Goal: Task Accomplishment & Management: Manage account settings

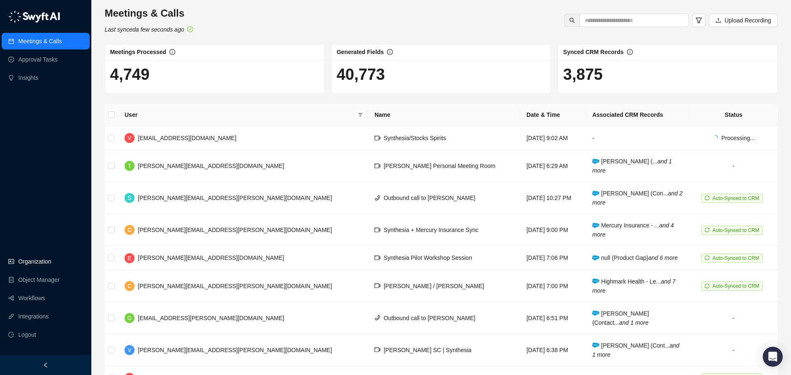
click at [33, 264] on link "Organization" at bounding box center [34, 261] width 33 height 17
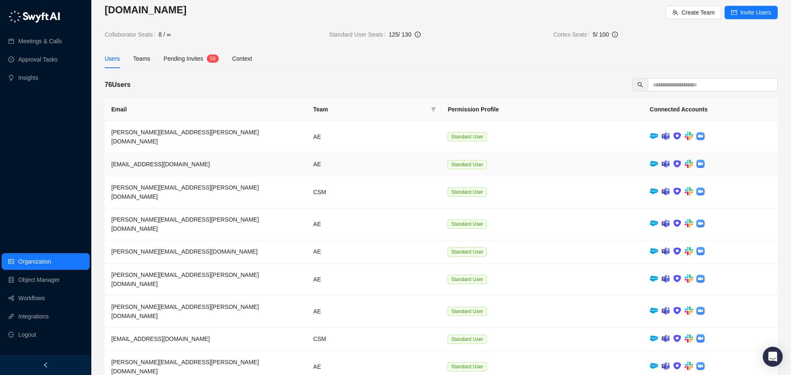
scroll to position [22, 0]
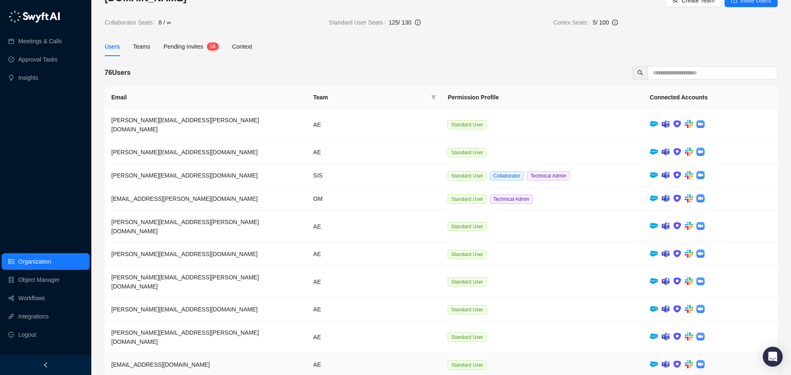
click at [656, 361] on img at bounding box center [654, 364] width 8 height 6
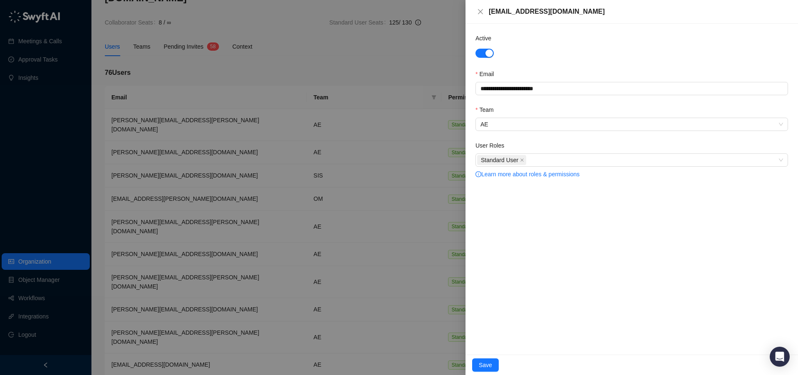
click at [373, 12] on div at bounding box center [399, 187] width 798 height 375
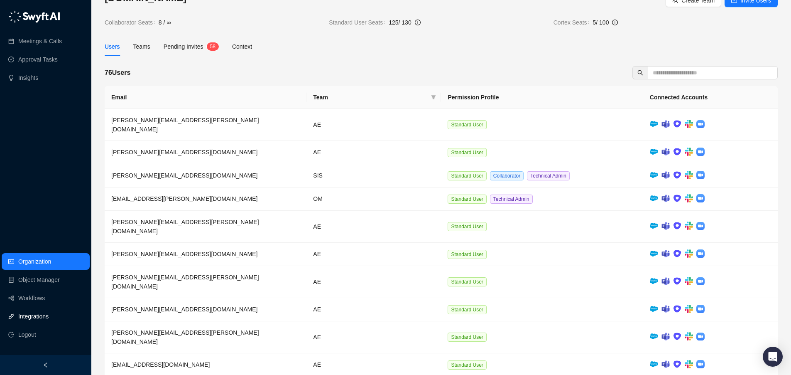
click at [39, 324] on link "Integrations" at bounding box center [33, 316] width 30 height 17
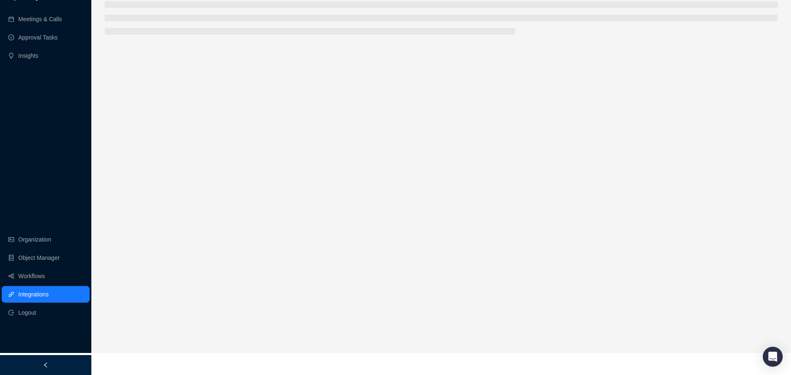
click at [39, 302] on link "Integrations" at bounding box center [33, 294] width 30 height 17
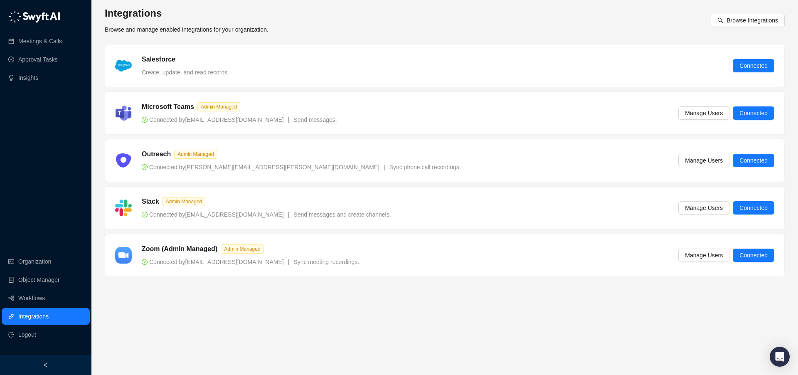
click at [150, 65] on div "Salesforce Create, update, and read records." at bounding box center [185, 65] width 97 height 22
click at [49, 313] on link "Integrations" at bounding box center [33, 316] width 30 height 17
click at [45, 297] on link "Workflows" at bounding box center [31, 298] width 27 height 17
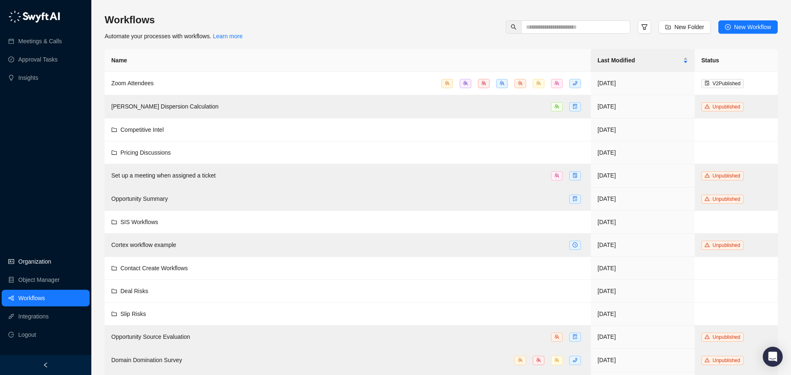
click at [42, 256] on link "Organization" at bounding box center [34, 261] width 33 height 17
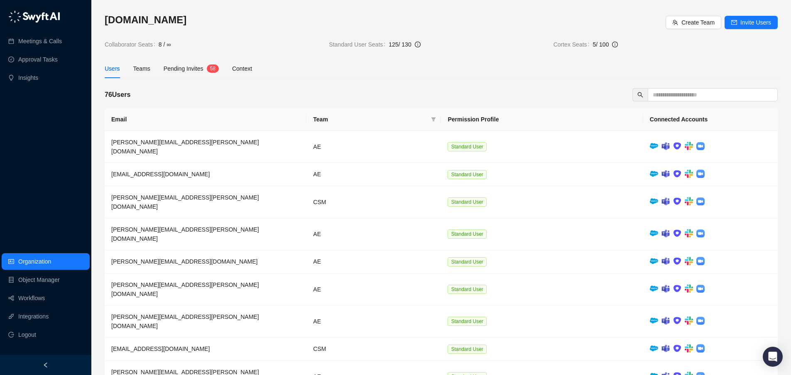
click at [196, 71] on span "Pending Invites" at bounding box center [184, 68] width 40 height 7
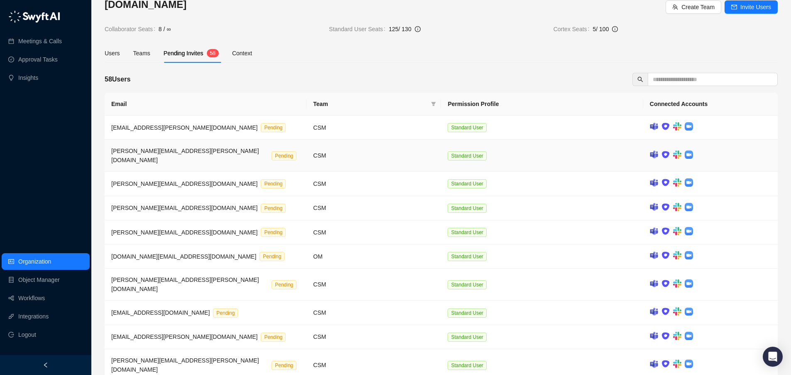
scroll to position [32, 0]
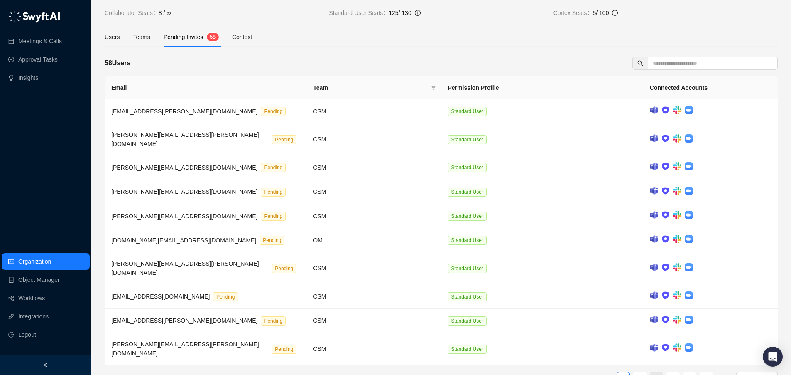
click at [661, 372] on link "3" at bounding box center [657, 378] width 12 height 12
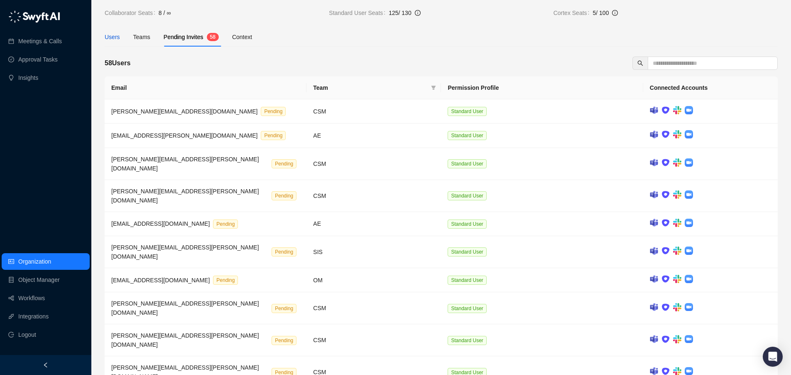
click at [111, 36] on div "Users" at bounding box center [112, 36] width 15 height 9
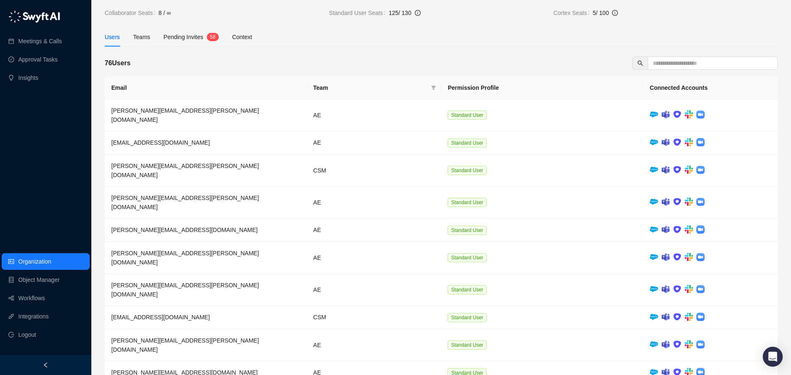
scroll to position [22, 0]
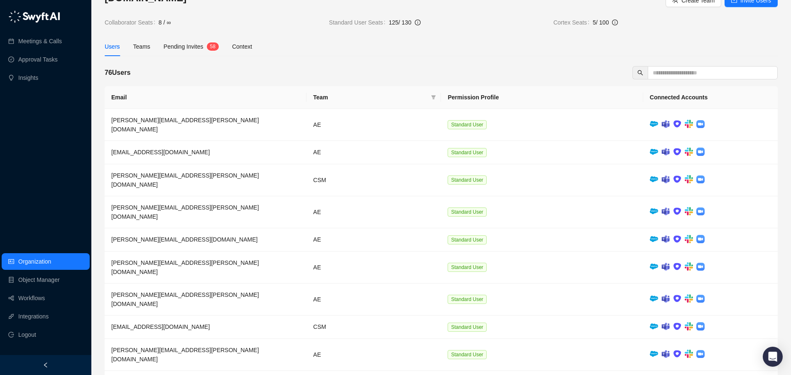
click at [192, 47] on span "Pending Invites" at bounding box center [184, 46] width 40 height 7
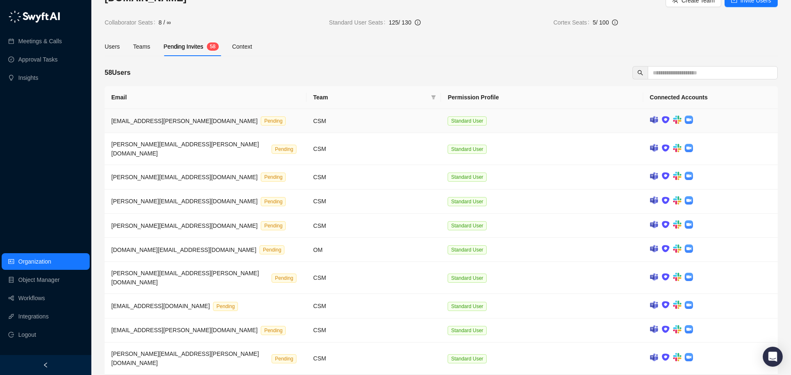
click at [174, 123] on span "acacia.dougan@synthesia.io" at bounding box center [184, 121] width 146 height 7
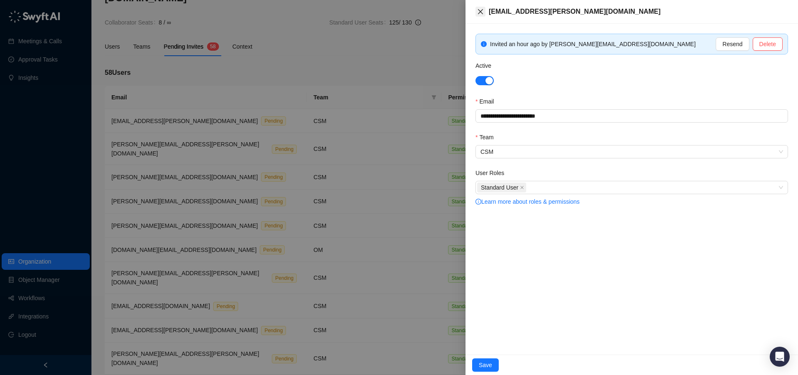
click at [480, 9] on icon "close" at bounding box center [480, 11] width 7 height 7
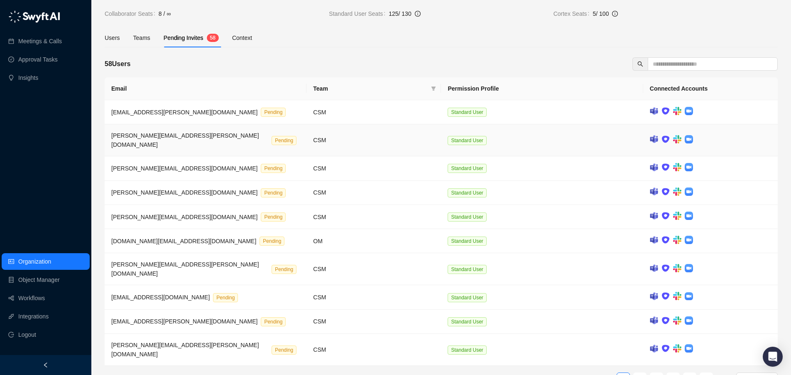
scroll to position [32, 0]
click at [40, 315] on link "Integrations" at bounding box center [33, 316] width 30 height 17
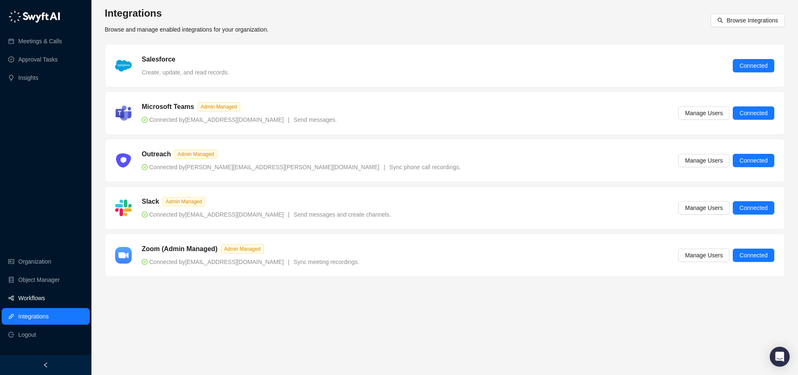
click at [43, 300] on link "Workflows" at bounding box center [31, 298] width 27 height 17
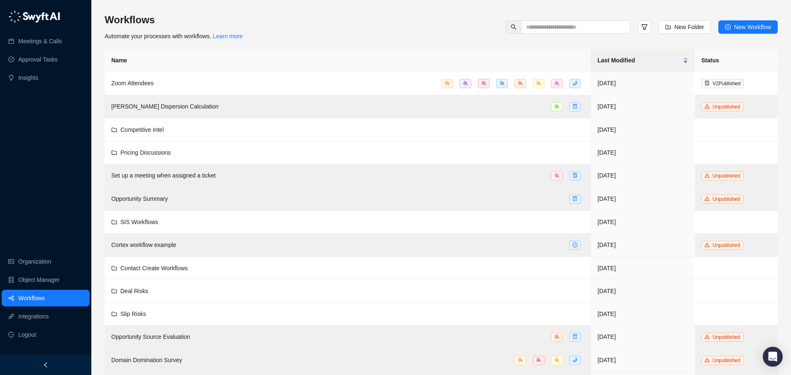
click at [340, 43] on div "Workflows Automate your processes with workflows. Learn more New Folder New Wor…" at bounding box center [441, 261] width 673 height 496
click at [146, 123] on td "Competitive Intel" at bounding box center [348, 129] width 486 height 23
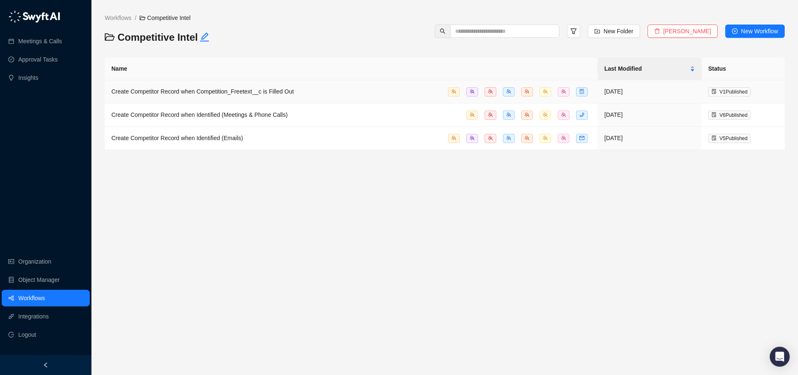
click at [166, 90] on span "Create Competitor Record when Competition_Freetext__c is Filled Out" at bounding box center [202, 91] width 182 height 7
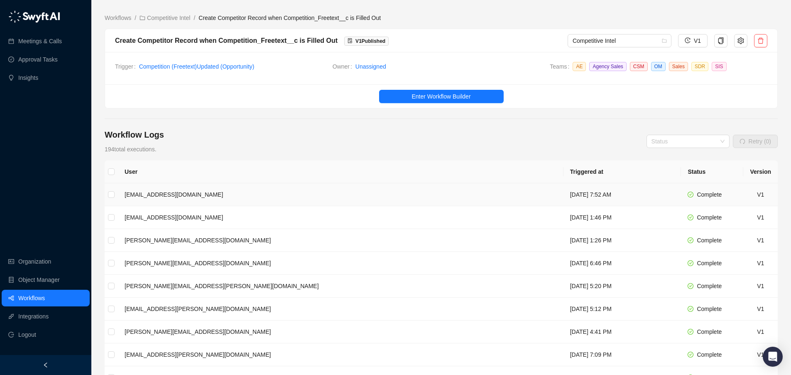
click at [203, 194] on td "hadrien.carnot@synthesia.io" at bounding box center [341, 194] width 446 height 23
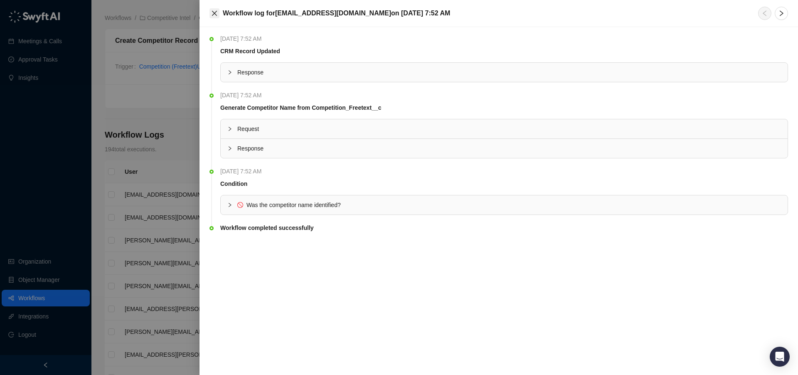
click at [211, 9] on button "Close" at bounding box center [214, 13] width 10 height 10
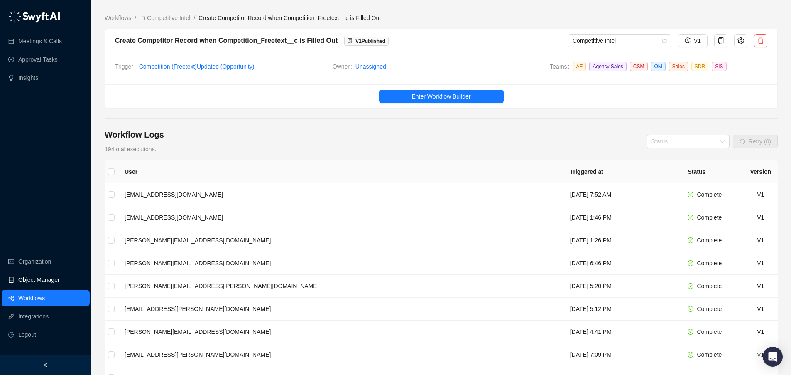
click at [52, 280] on link "Object Manager" at bounding box center [39, 279] width 42 height 17
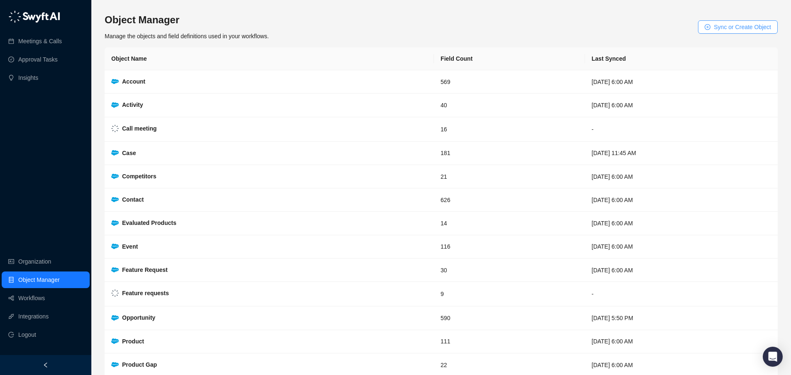
click at [721, 23] on span "Sync or Create Object" at bounding box center [742, 26] width 57 height 9
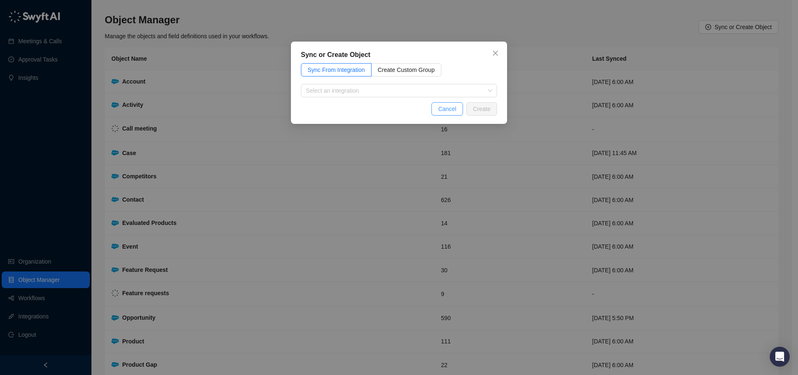
click at [446, 112] on span "Cancel" at bounding box center [447, 108] width 18 height 9
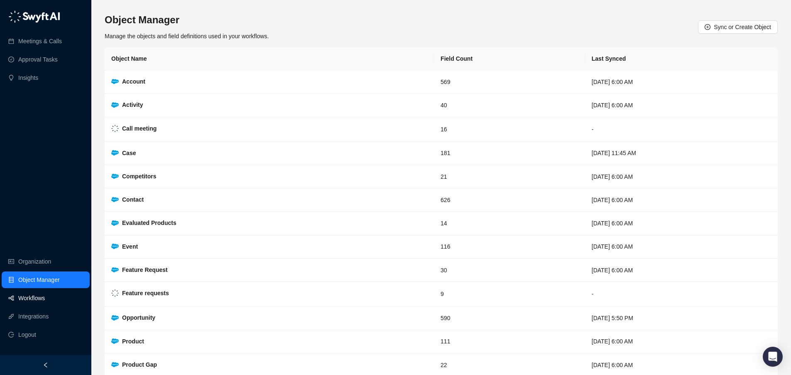
click at [35, 297] on link "Workflows" at bounding box center [31, 298] width 27 height 17
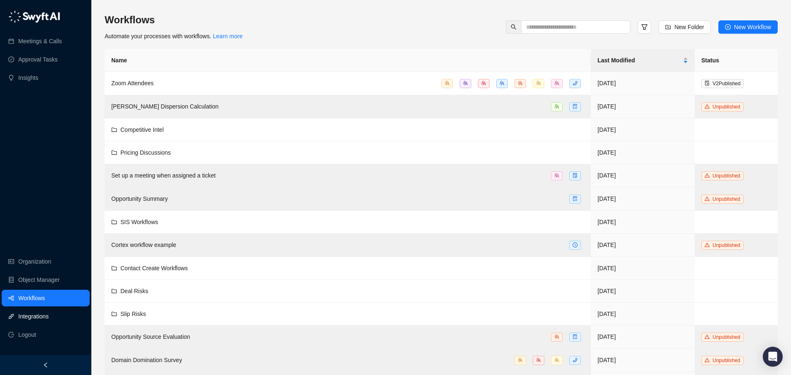
click at [42, 318] on link "Integrations" at bounding box center [33, 316] width 30 height 17
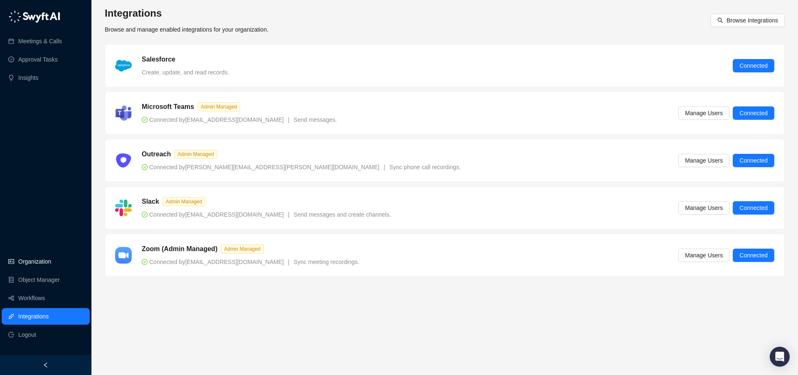
click at [25, 263] on link "Organization" at bounding box center [34, 261] width 33 height 17
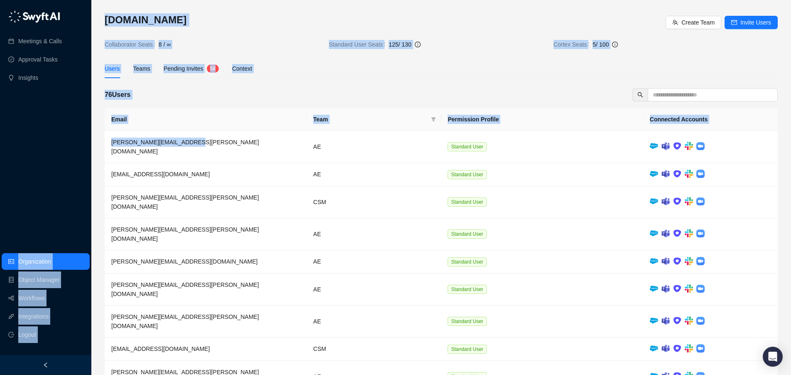
drag, startPoint x: 192, startPoint y: 138, endPoint x: 89, endPoint y: 141, distance: 103.1
click at [89, 141] on div "Meetings & Calls Approval Tasks Insights Organization Object Manager Workflows …" at bounding box center [395, 224] width 791 height 449
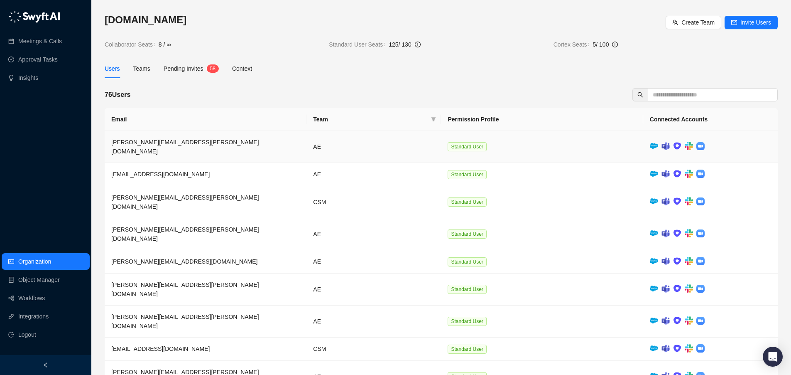
click at [195, 147] on td "[PERSON_NAME][EMAIL_ADDRESS][PERSON_NAME][DOMAIN_NAME]" at bounding box center [206, 147] width 202 height 32
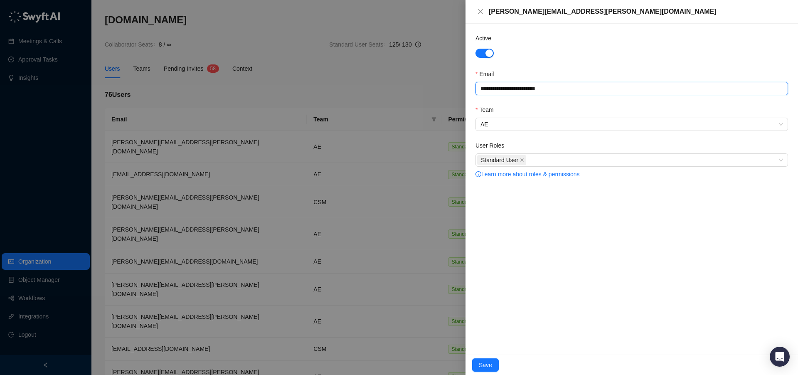
click at [523, 91] on input "**********" at bounding box center [631, 88] width 312 height 13
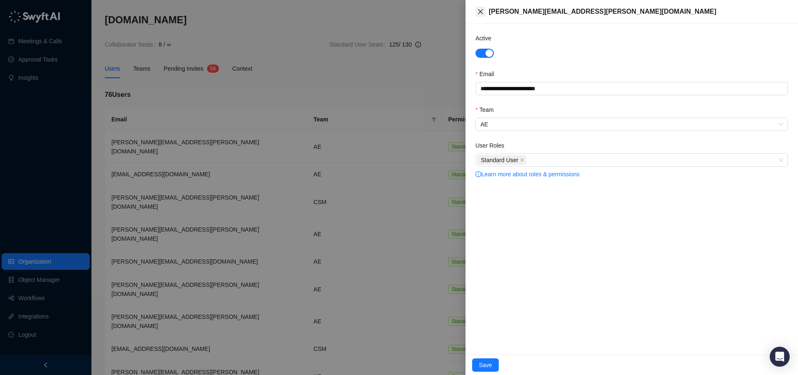
click at [479, 10] on icon "close" at bounding box center [480, 11] width 7 height 7
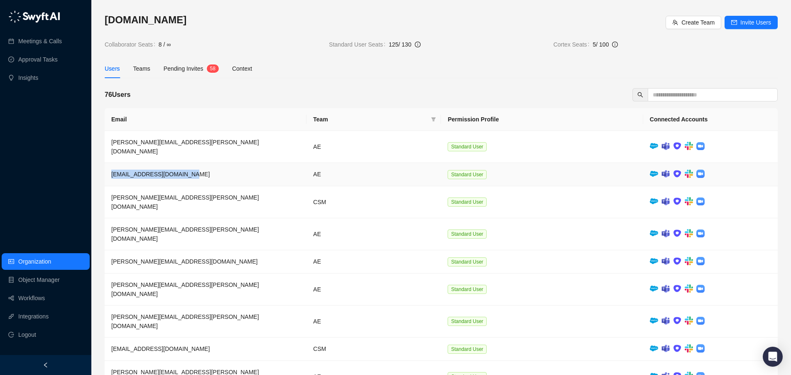
drag, startPoint x: 203, startPoint y: 164, endPoint x: 110, endPoint y: 167, distance: 93.1
click at [110, 167] on td "alexa.zovdun@synthesia.io" at bounding box center [206, 174] width 202 height 23
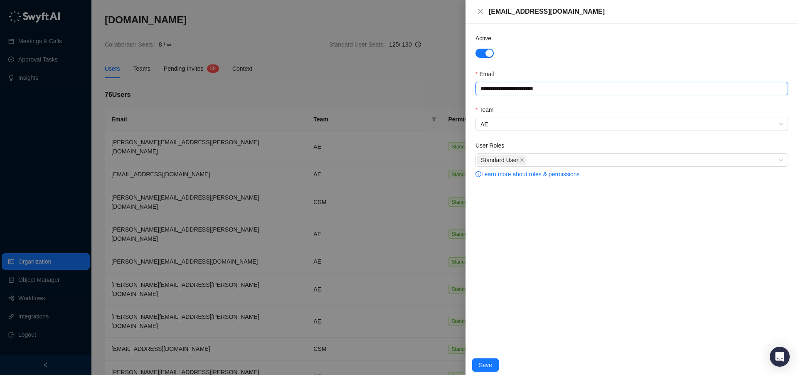
click at [557, 87] on input "**********" at bounding box center [631, 88] width 312 height 13
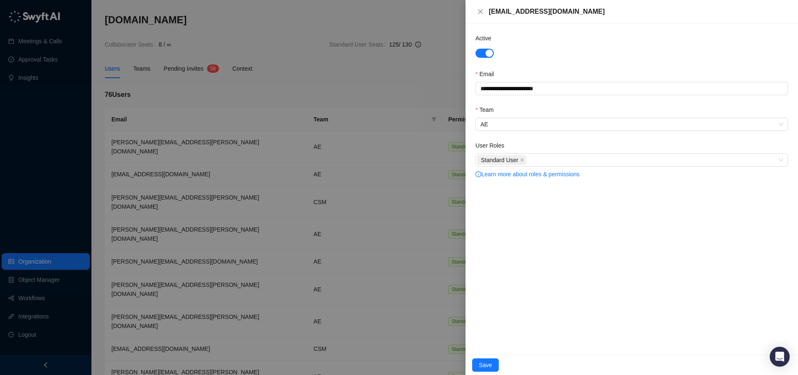
click at [219, 150] on div at bounding box center [399, 187] width 798 height 375
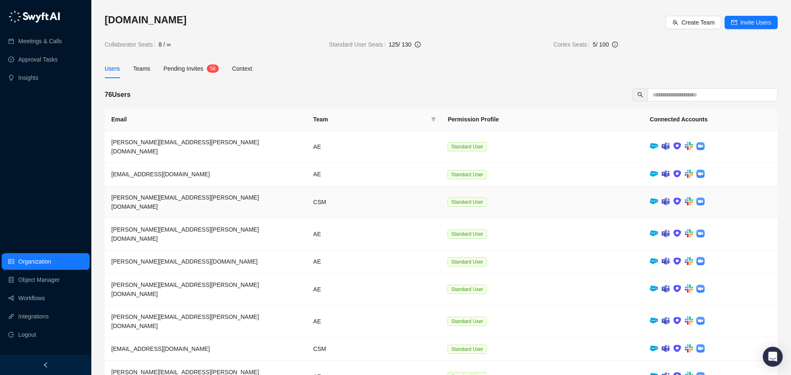
click at [201, 189] on td "allison.becker@synthesia.io" at bounding box center [206, 202] width 202 height 32
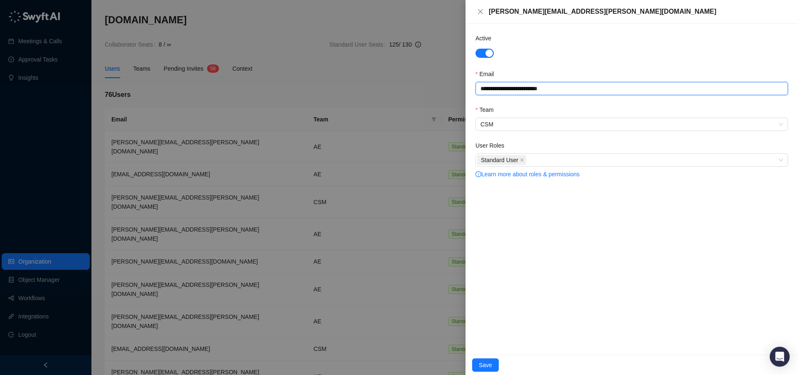
click at [576, 85] on input "**********" at bounding box center [631, 88] width 312 height 13
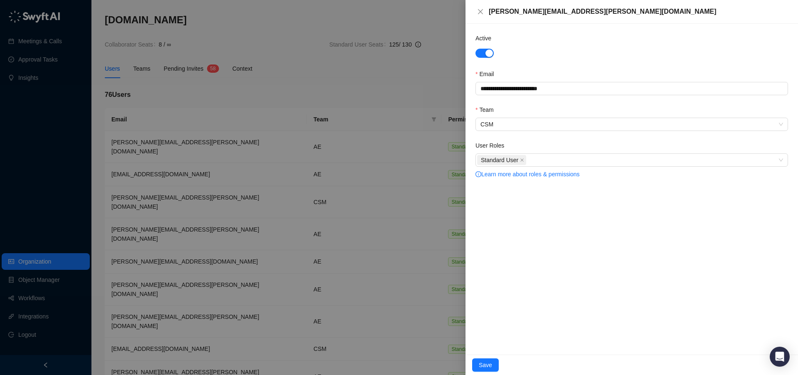
click at [396, 72] on div at bounding box center [399, 187] width 798 height 375
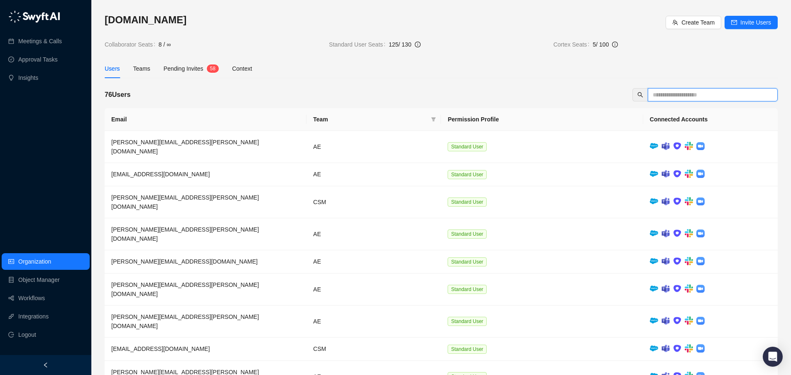
click at [717, 92] on input "text" at bounding box center [709, 94] width 113 height 9
paste input "**********"
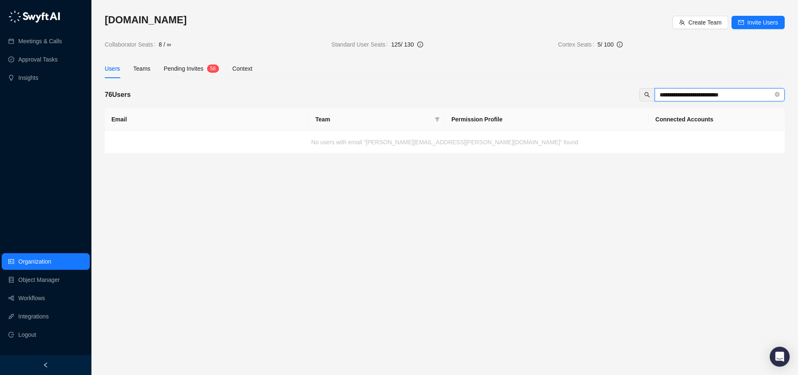
type input "**********"
click at [179, 73] on div "Pending Invites 5 8" at bounding box center [191, 68] width 55 height 19
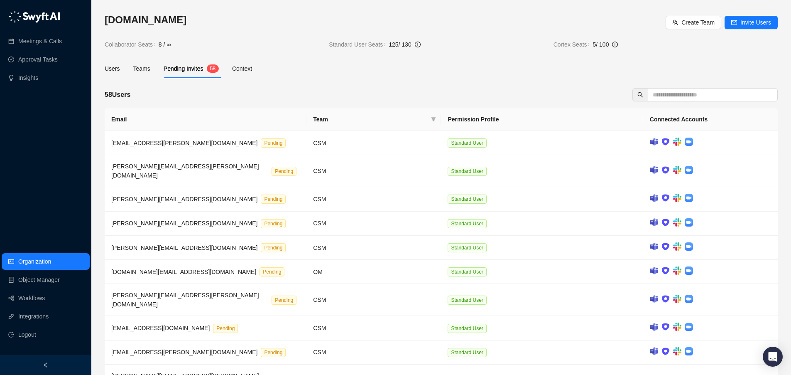
click at [707, 103] on div "58 Users Email Team Permission Profile Connected Accounts acacia.dougan@synthes…" at bounding box center [441, 255] width 673 height 335
click at [705, 98] on input "text" at bounding box center [709, 94] width 113 height 9
paste input "**********"
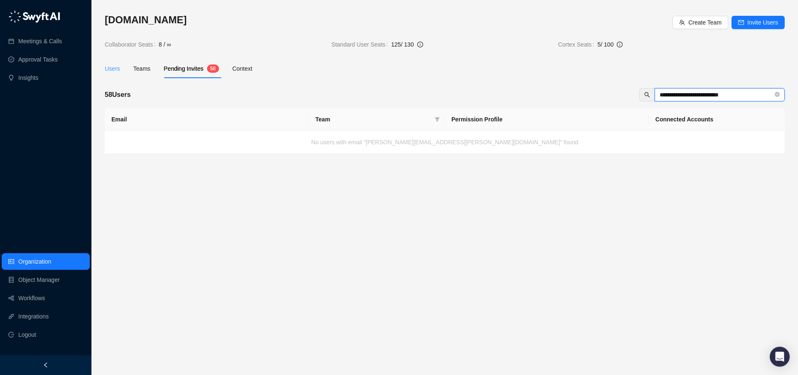
type input "**********"
click at [120, 66] on div "Users" at bounding box center [112, 68] width 15 height 9
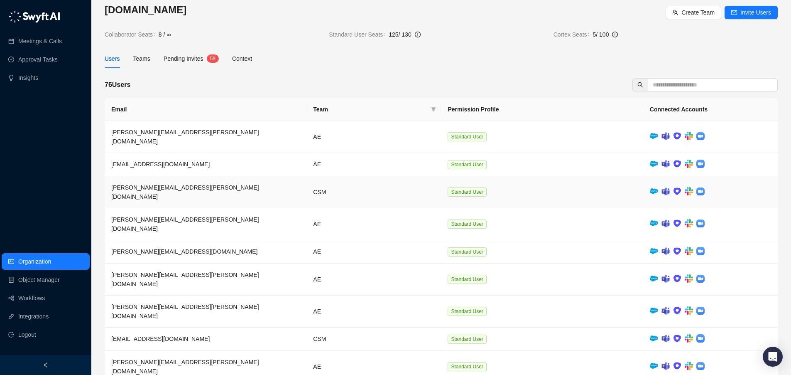
scroll to position [22, 0]
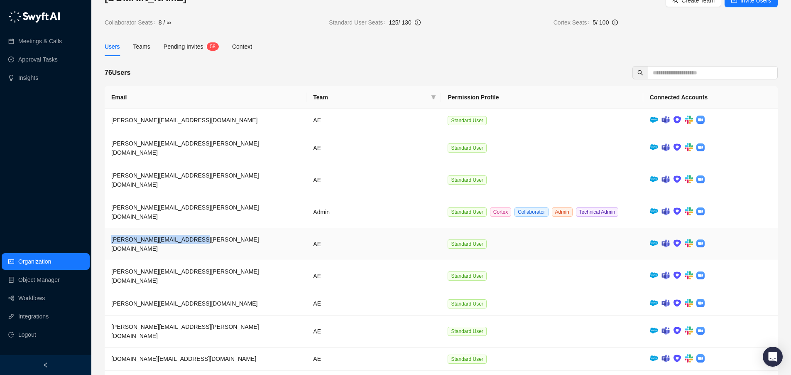
drag, startPoint x: 198, startPoint y: 213, endPoint x: 107, endPoint y: 216, distance: 90.6
click at [107, 228] on td "darragh.obrien@synthesia.io" at bounding box center [206, 244] width 202 height 32
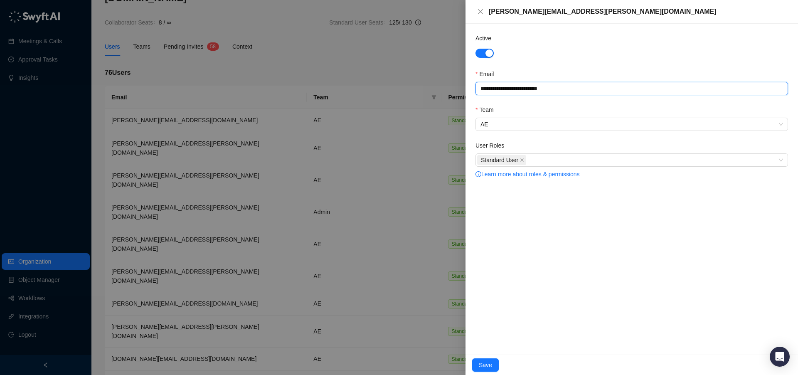
click at [558, 86] on input "**********" at bounding box center [631, 88] width 312 height 13
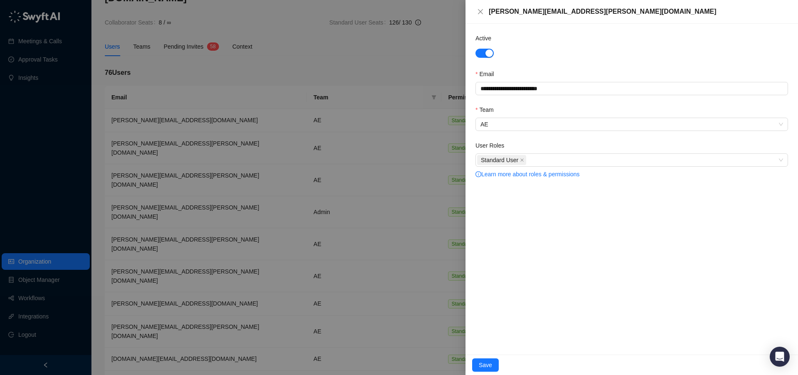
click at [345, 54] on div at bounding box center [399, 187] width 798 height 375
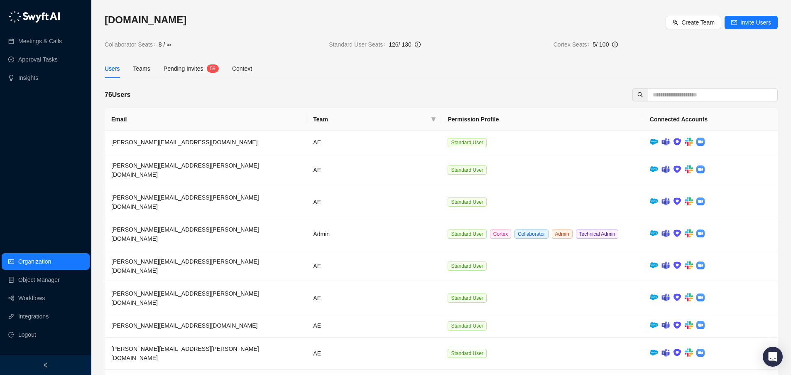
click at [399, 44] on span "126 / 130" at bounding box center [400, 44] width 23 height 7
click at [183, 69] on span "Pending Invites" at bounding box center [184, 68] width 40 height 7
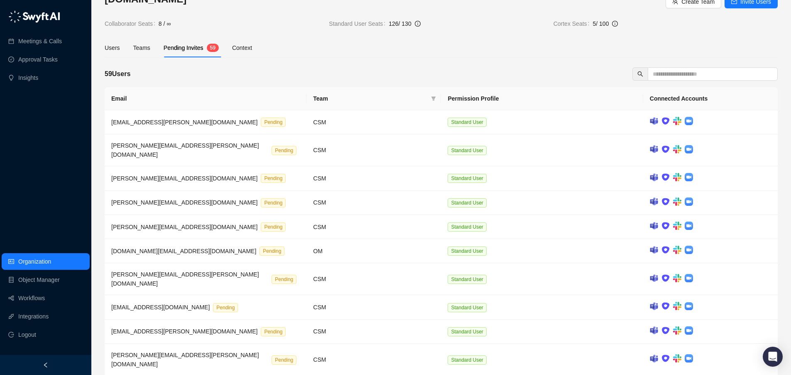
scroll to position [15, 0]
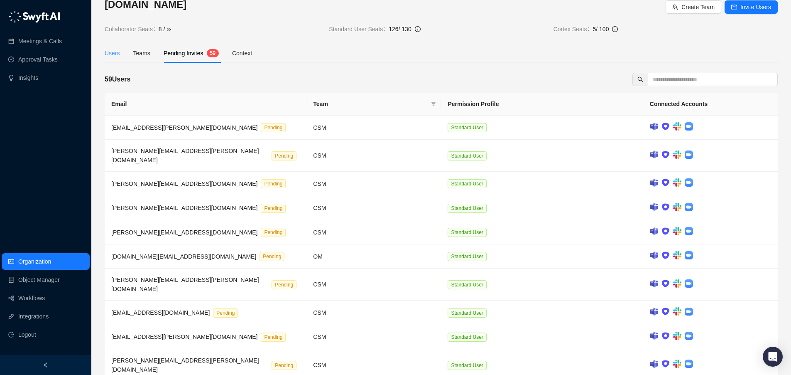
click at [112, 44] on div "Users" at bounding box center [112, 53] width 15 height 19
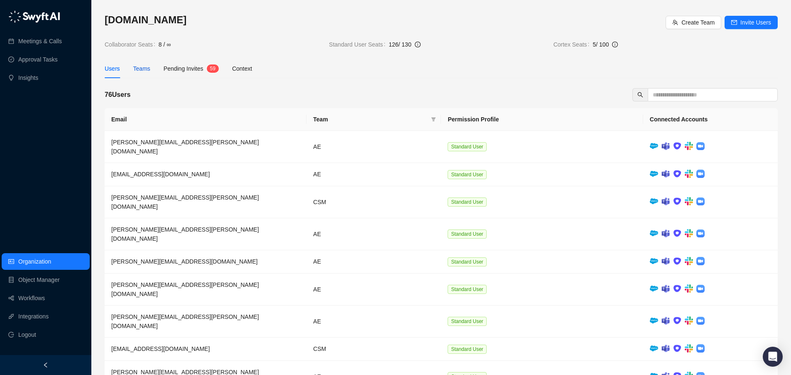
click at [147, 68] on div "Teams" at bounding box center [141, 68] width 17 height 9
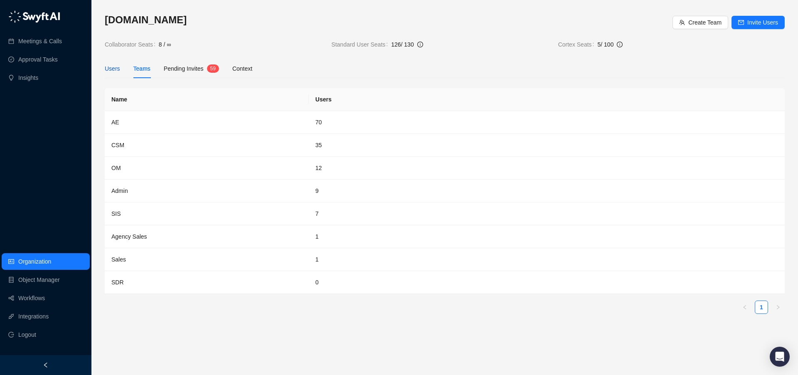
click at [119, 67] on div "Users" at bounding box center [112, 68] width 15 height 9
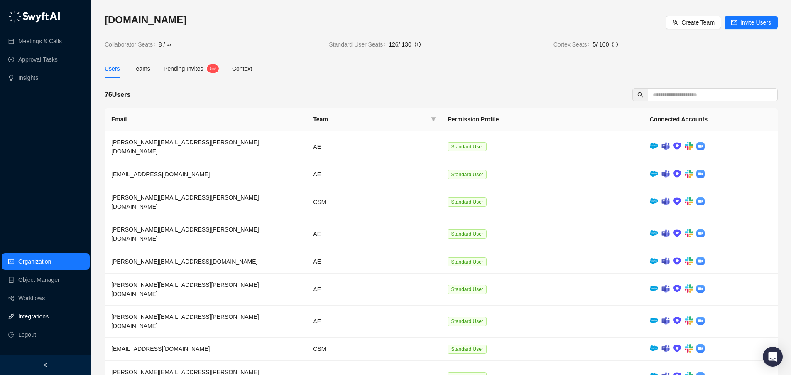
click at [42, 318] on link "Integrations" at bounding box center [33, 316] width 30 height 17
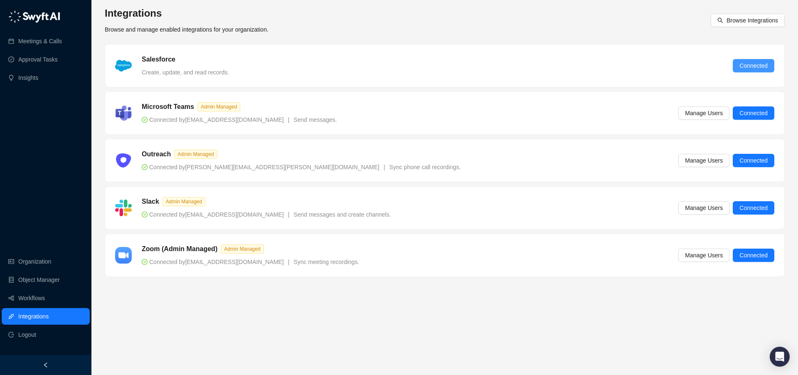
click at [749, 65] on span "Connected" at bounding box center [753, 65] width 28 height 9
click at [769, 66] on button "Connected" at bounding box center [753, 65] width 42 height 13
click at [37, 261] on link "Organization" at bounding box center [34, 261] width 33 height 17
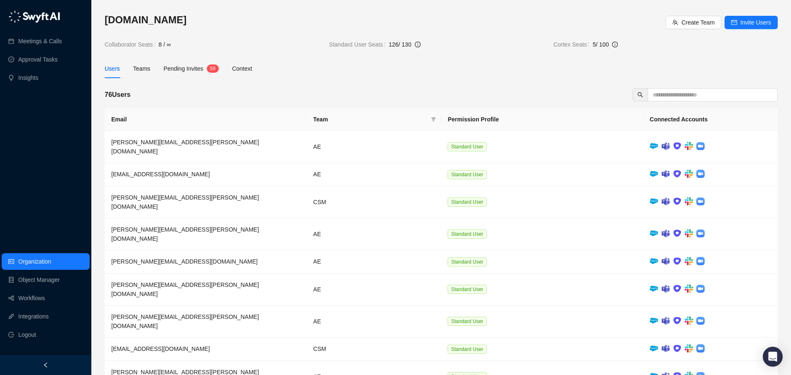
click at [184, 65] on span "Pending Invites" at bounding box center [184, 68] width 40 height 7
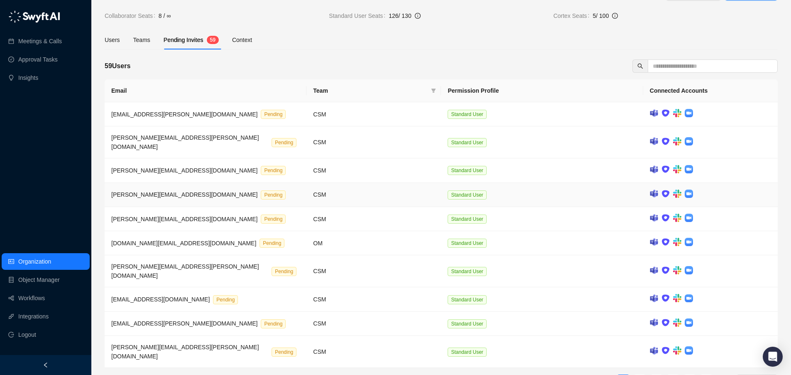
scroll to position [32, 0]
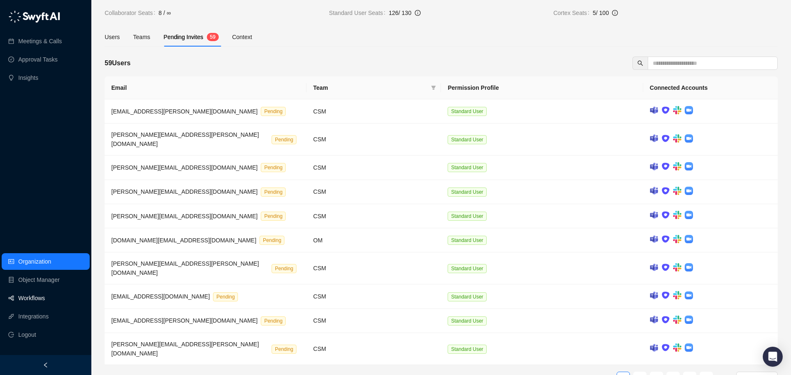
click at [32, 299] on link "Workflows" at bounding box center [31, 298] width 27 height 17
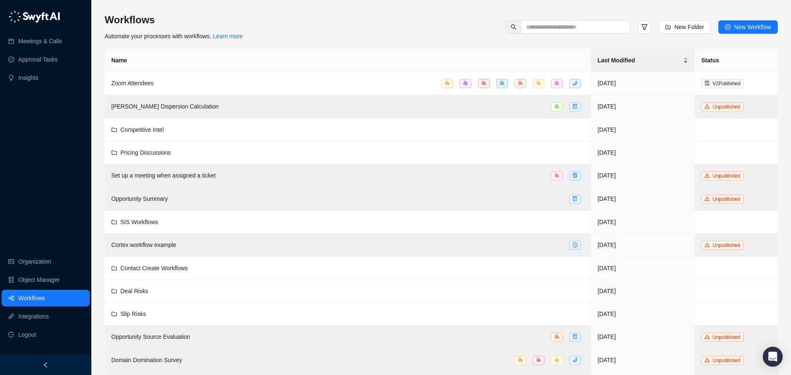
click at [464, 45] on div "Workflows Automate your processes with workflows. Learn more New Folder New Wor…" at bounding box center [441, 261] width 673 height 496
click at [450, 84] on icon "team" at bounding box center [447, 83] width 5 height 5
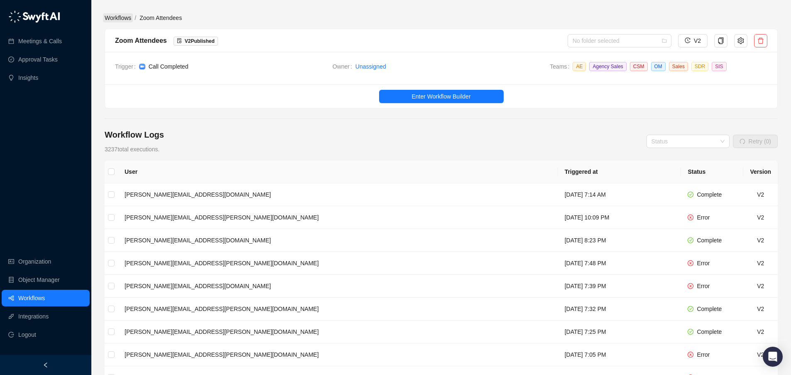
click at [125, 20] on link "Workflows" at bounding box center [118, 17] width 30 height 9
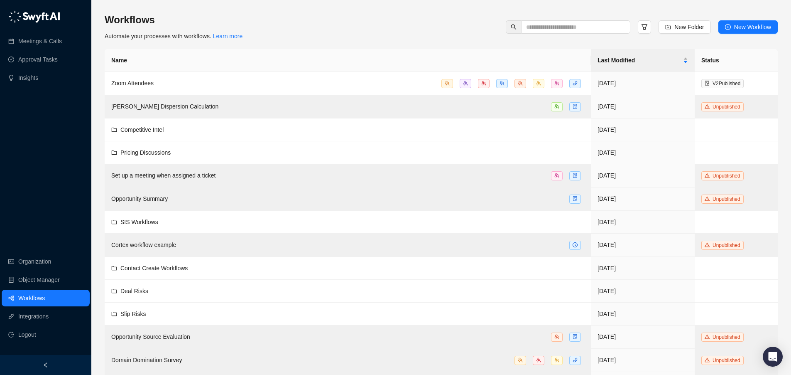
click at [444, 22] on div "Workflows Automate your processes with workflows. Learn more New Folder New Wor…" at bounding box center [441, 26] width 673 height 27
click at [643, 29] on icon "filter" at bounding box center [645, 27] width 6 height 5
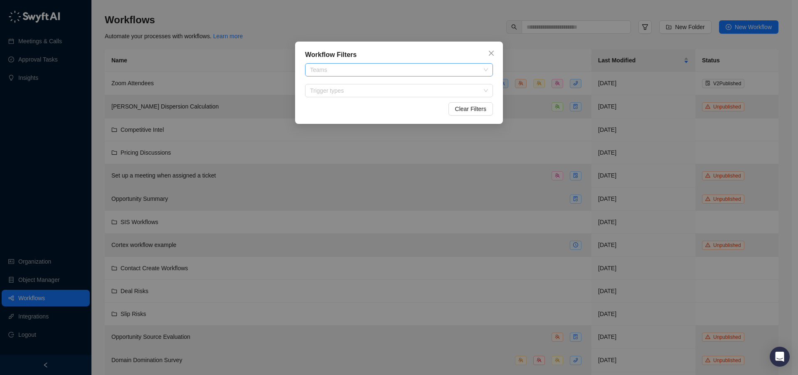
click at [370, 71] on div at bounding box center [395, 70] width 176 height 6
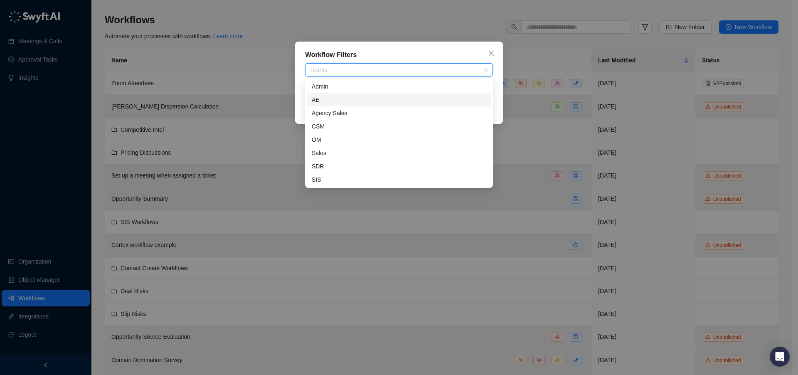
click at [344, 102] on div "AE" at bounding box center [399, 99] width 174 height 9
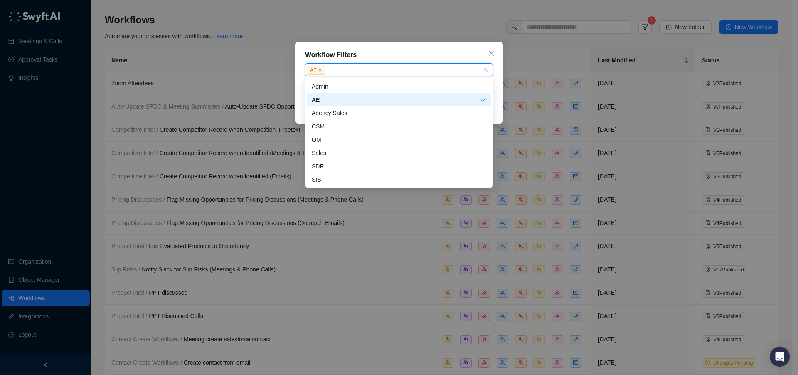
click at [494, 99] on div "Workflow Filters AE Trigger types Clear Filters" at bounding box center [399, 83] width 208 height 82
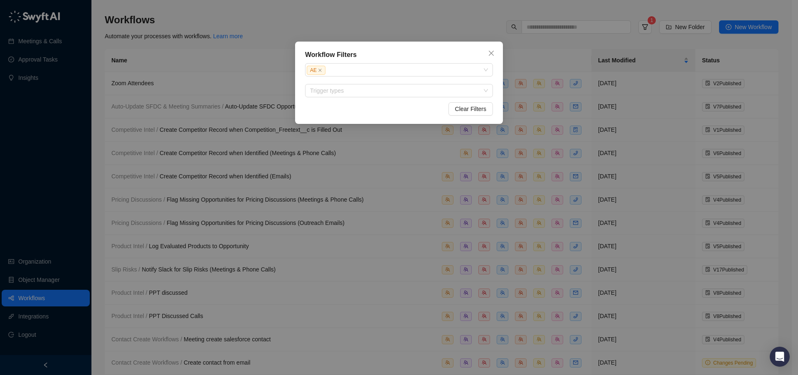
click at [475, 22] on div "Workflow Filters AE Trigger types Clear Filters" at bounding box center [399, 187] width 798 height 375
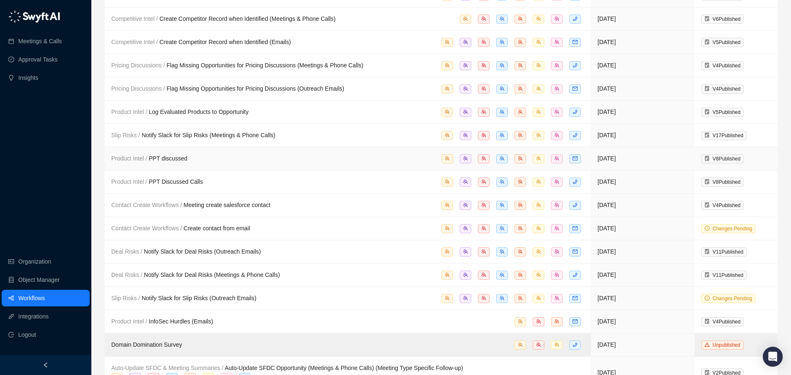
scroll to position [220, 0]
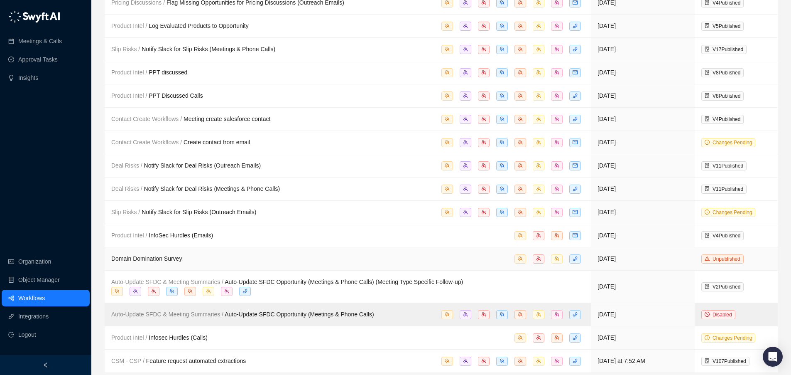
click at [261, 255] on div "Domain Domination Survey" at bounding box center [347, 259] width 473 height 10
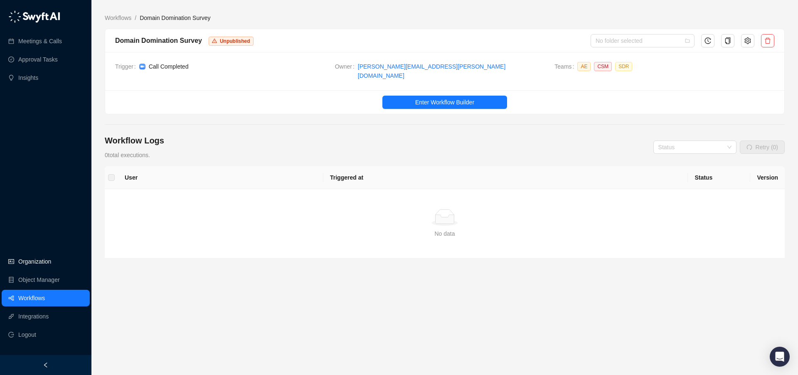
click at [41, 263] on link "Organization" at bounding box center [34, 261] width 33 height 17
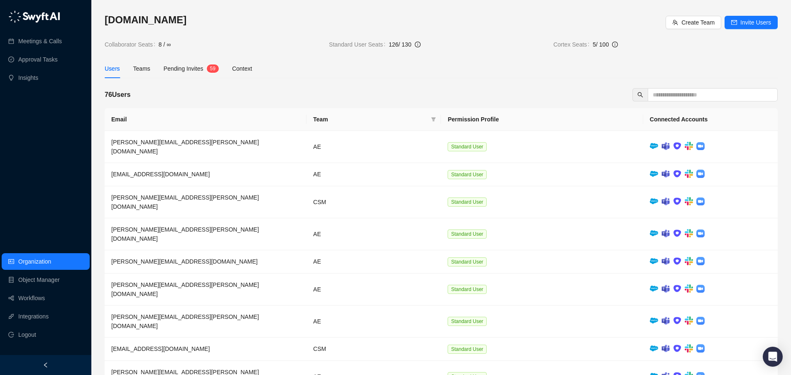
click at [201, 68] on span "Pending Invites" at bounding box center [184, 68] width 40 height 7
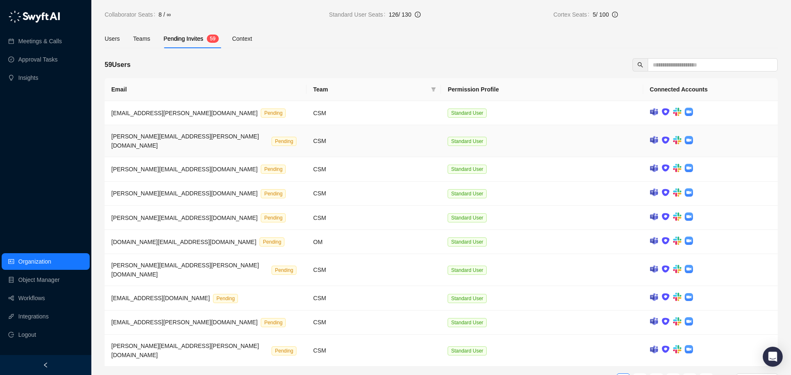
scroll to position [32, 0]
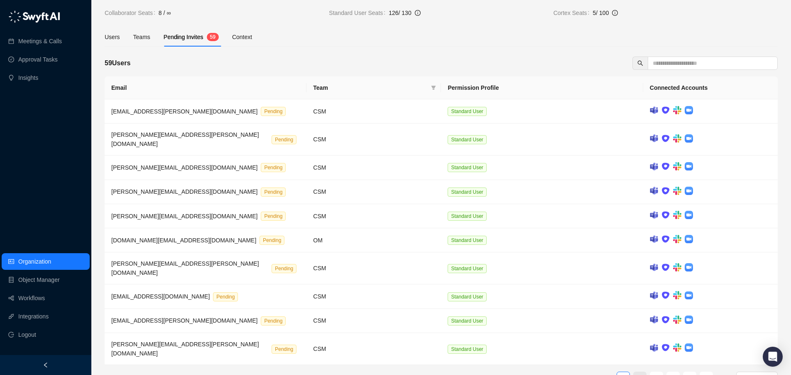
click at [644, 372] on link "2" at bounding box center [640, 378] width 12 height 12
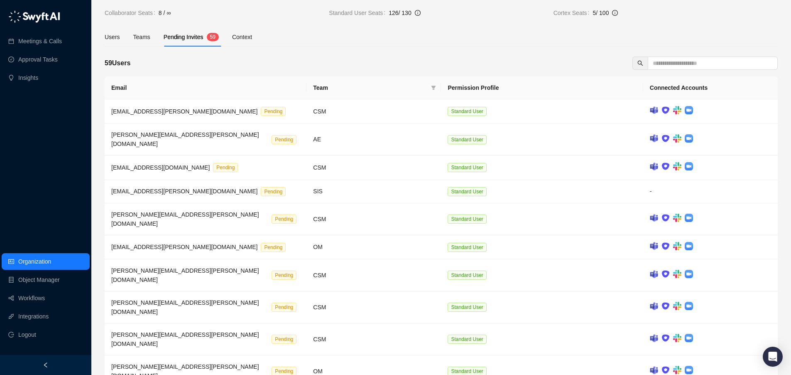
scroll to position [30, 0]
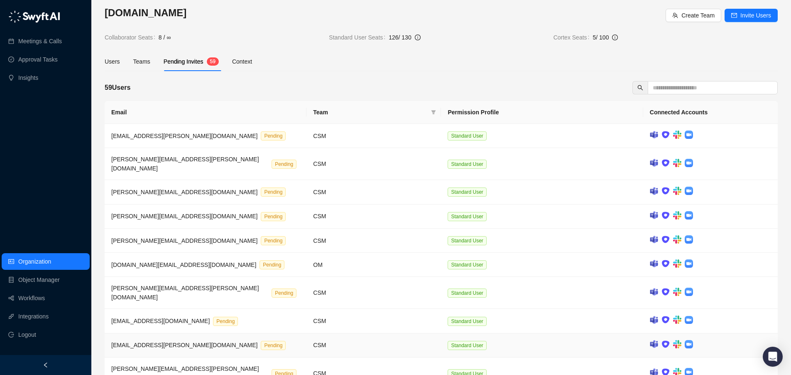
scroll to position [32, 0]
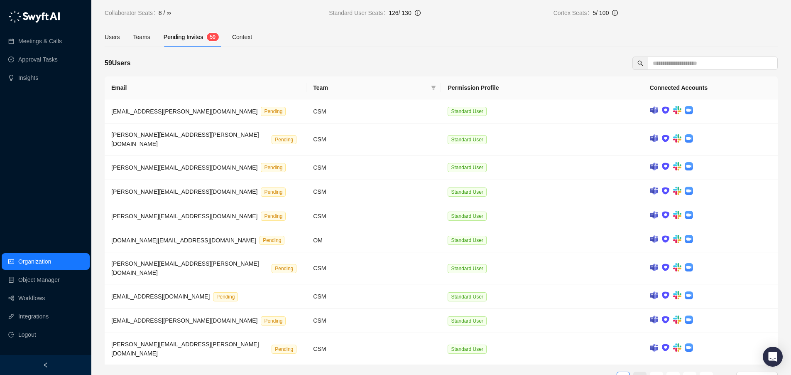
click at [639, 372] on link "2" at bounding box center [640, 378] width 12 height 12
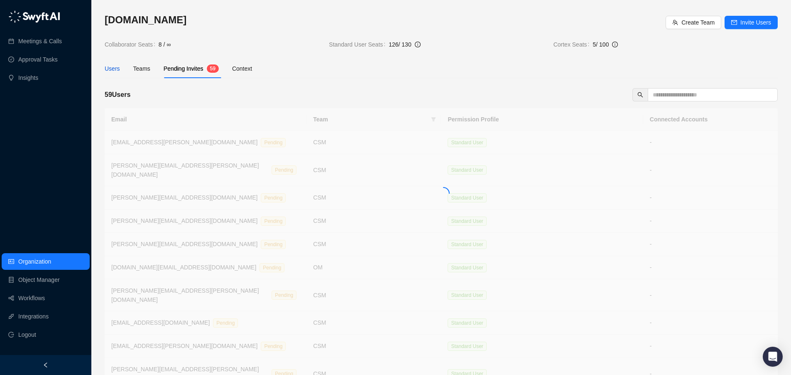
click at [105, 70] on div "Users" at bounding box center [112, 68] width 15 height 9
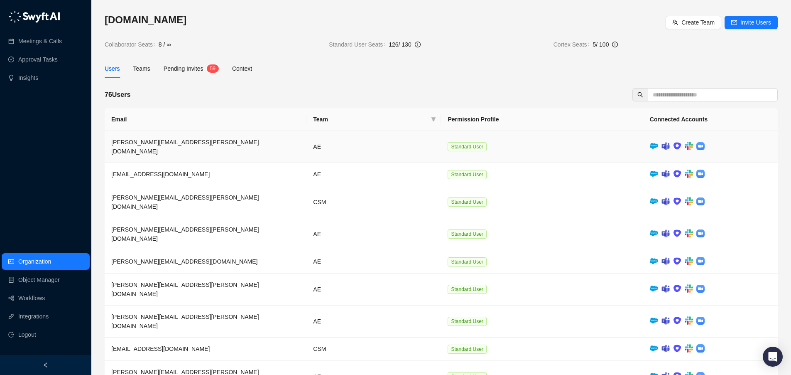
click at [654, 143] on img at bounding box center [654, 146] width 8 height 6
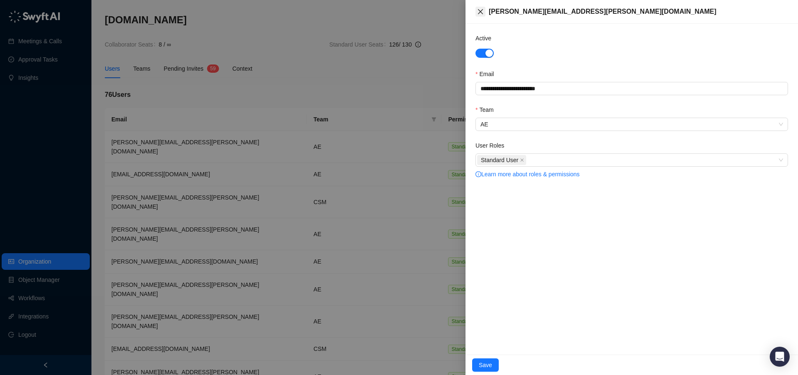
click at [480, 10] on icon "close" at bounding box center [480, 11] width 7 height 7
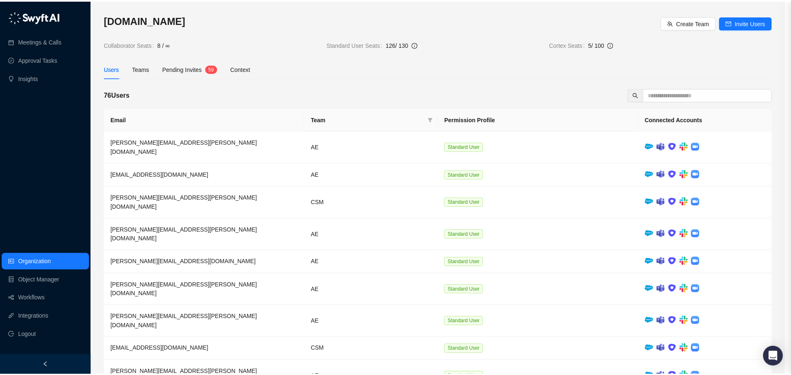
scroll to position [22, 0]
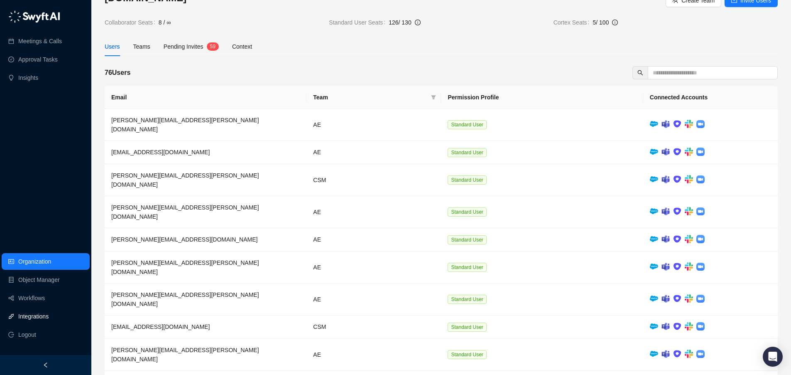
click at [29, 317] on link "Integrations" at bounding box center [33, 316] width 30 height 17
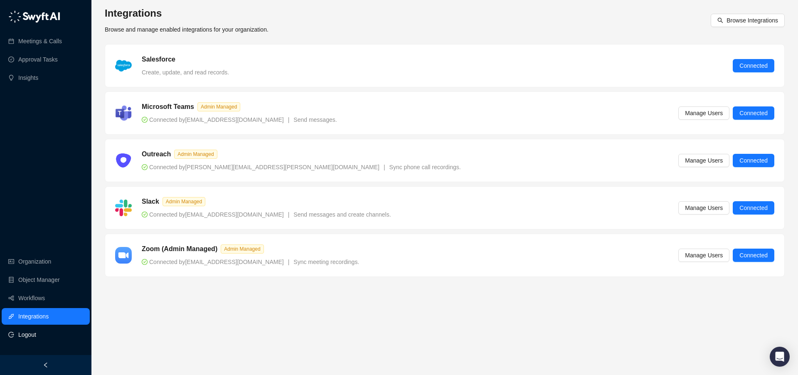
click at [24, 338] on span "Logout" at bounding box center [27, 334] width 18 height 17
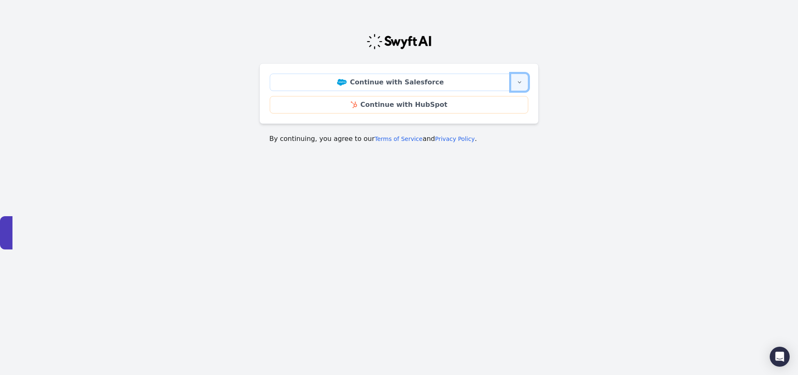
click at [523, 81] on button "More sign-in options" at bounding box center [519, 82] width 17 height 17
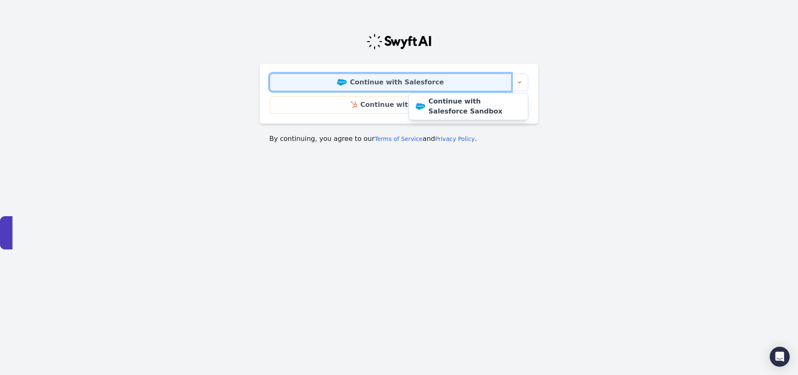
click at [405, 75] on link "Continue with Salesforce" at bounding box center [390, 82] width 241 height 17
click at [372, 82] on link "Continue with Salesforce" at bounding box center [390, 82] width 241 height 17
